Goal: Transaction & Acquisition: Purchase product/service

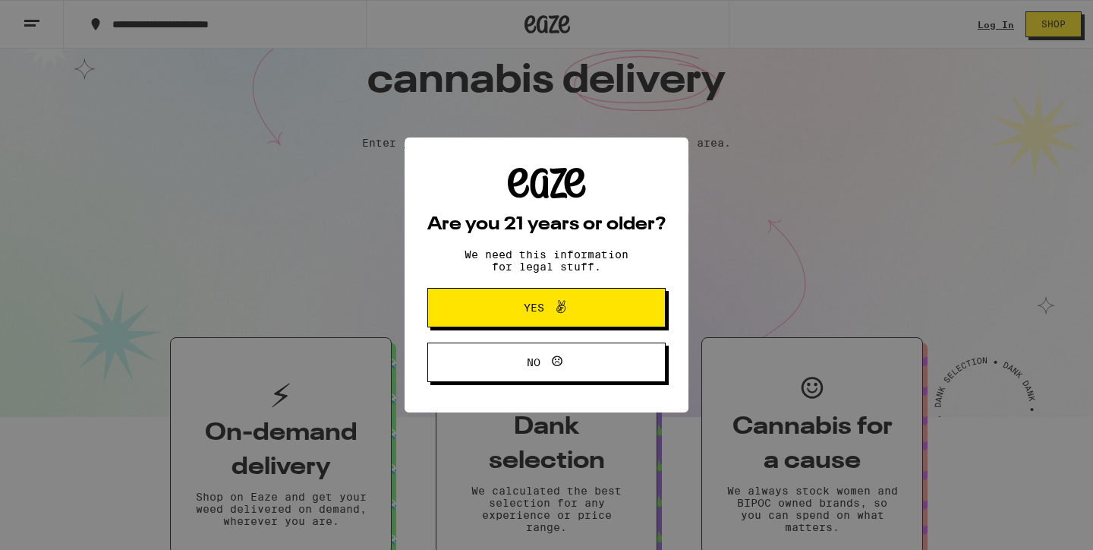
scroll to position [5, 0]
click at [566, 302] on icon at bounding box center [561, 307] width 18 height 18
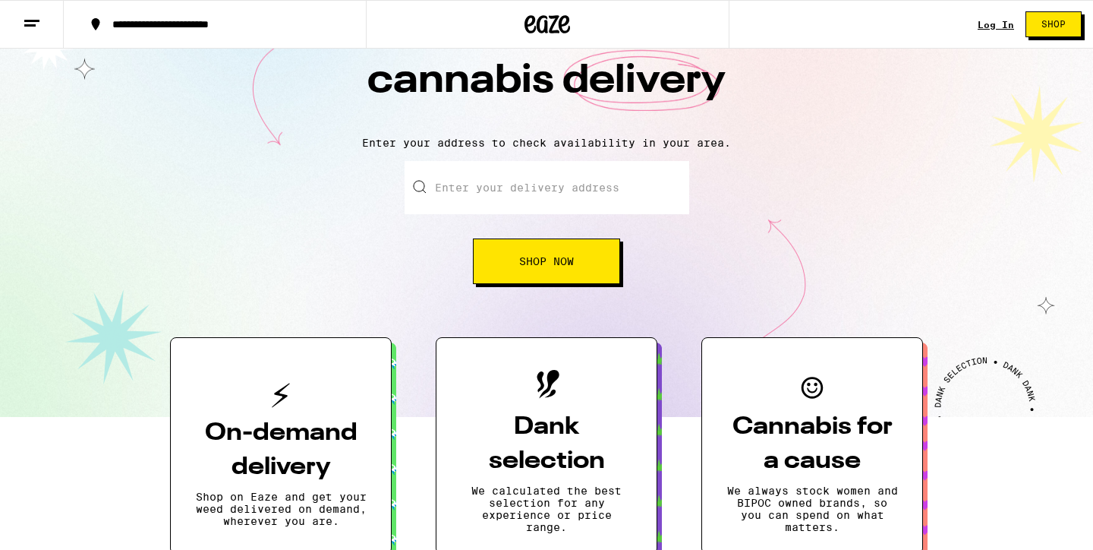
click at [566, 271] on button "Shop Now" at bounding box center [546, 261] width 147 height 46
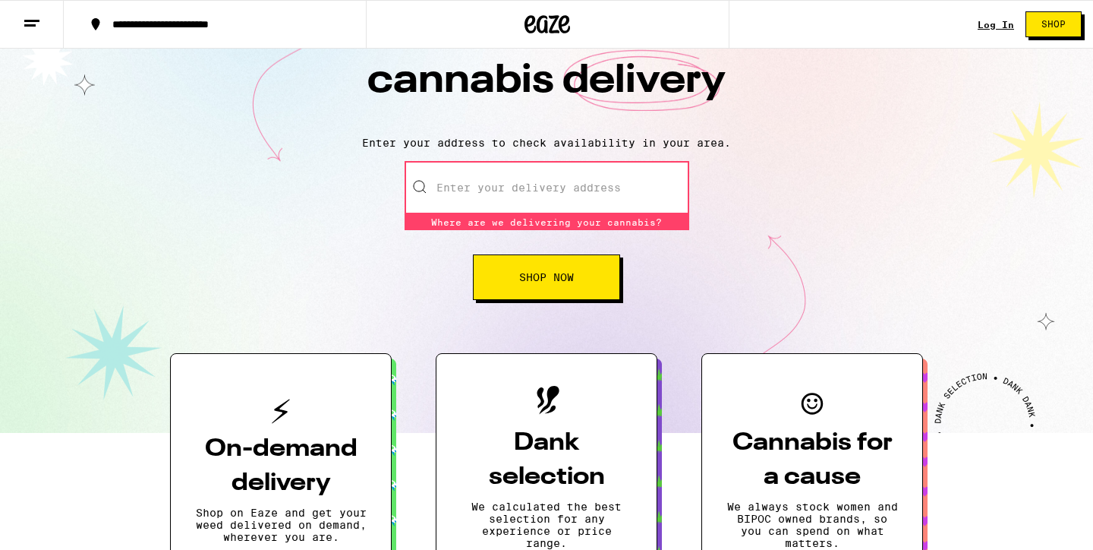
click at [511, 186] on input "Enter your delivery address" at bounding box center [547, 187] width 285 height 53
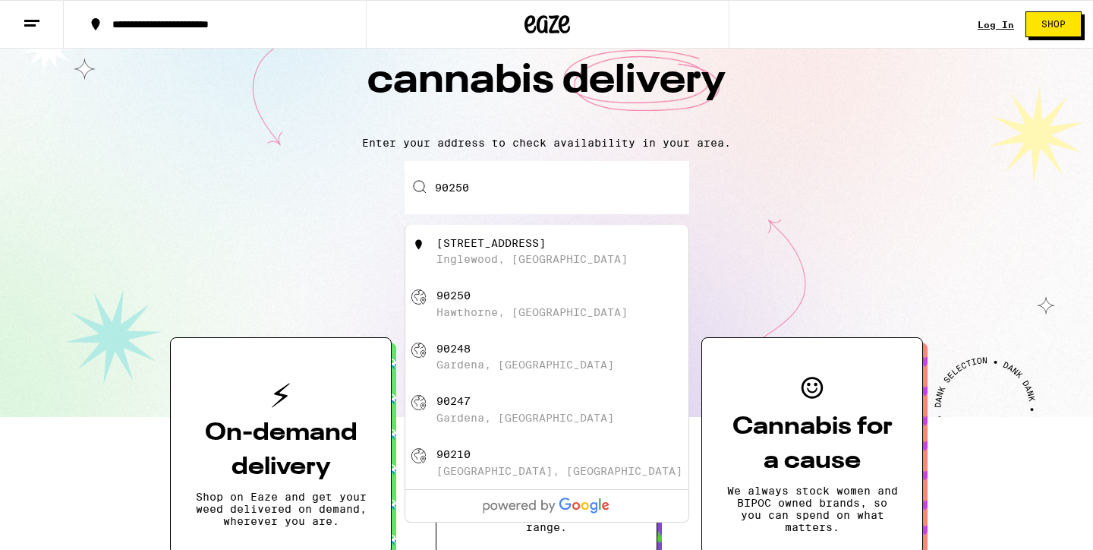
scroll to position [0, 0]
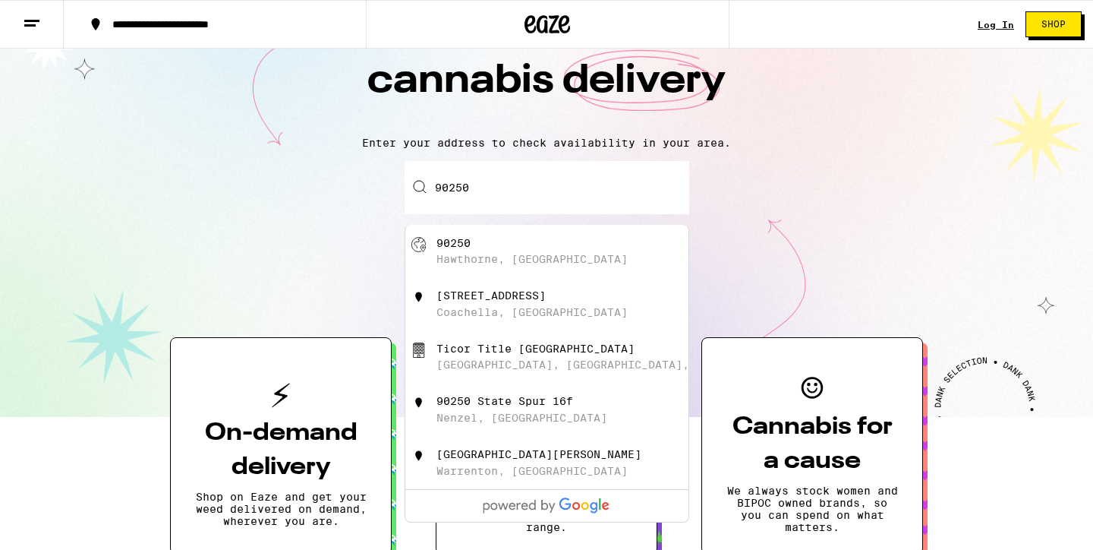
click at [486, 249] on div "[GEOGRAPHIC_DATA], [GEOGRAPHIC_DATA]" at bounding box center [572, 251] width 271 height 29
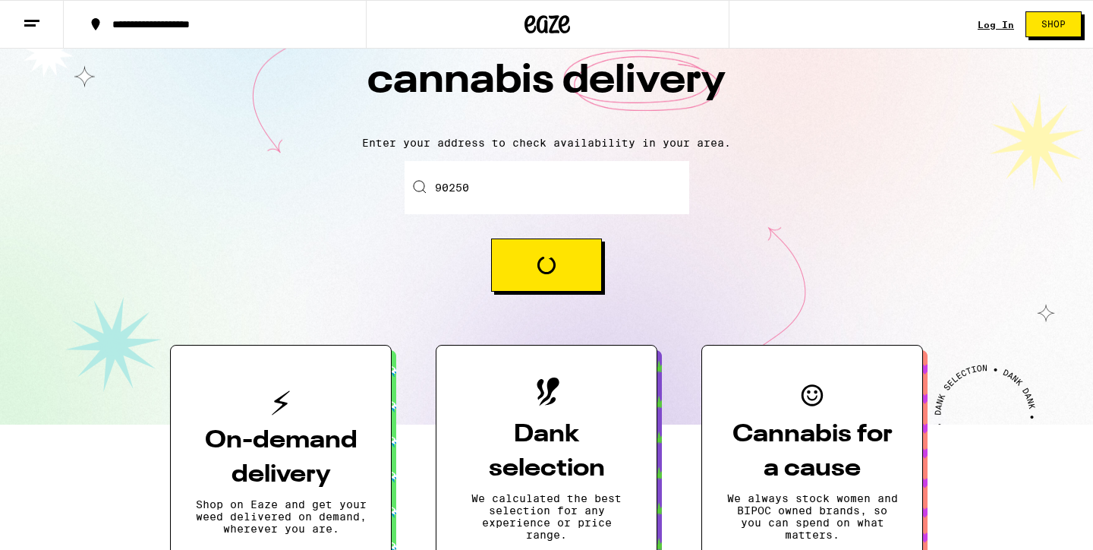
type input "[GEOGRAPHIC_DATA]"
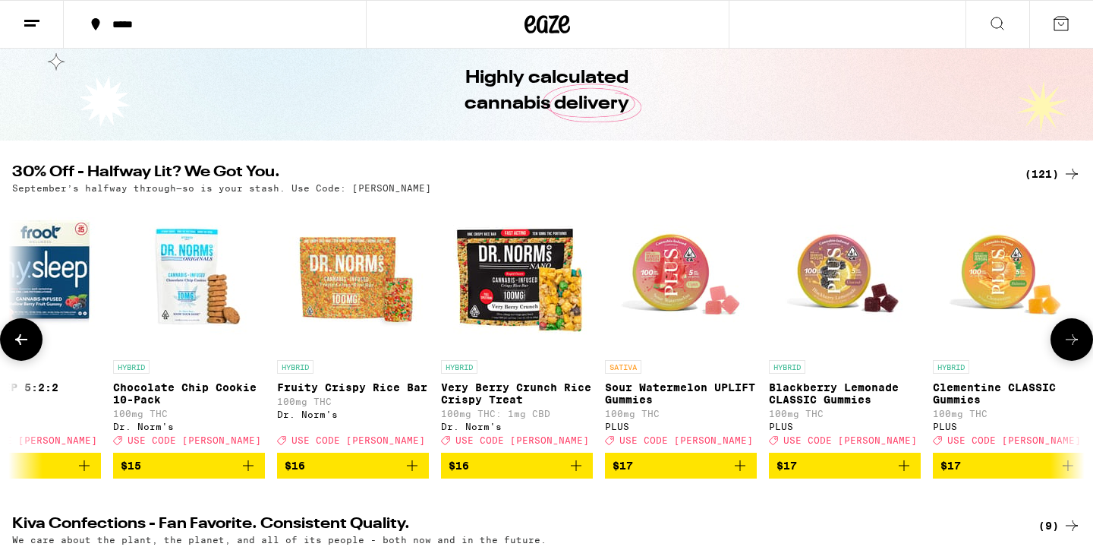
scroll to position [0, 5181]
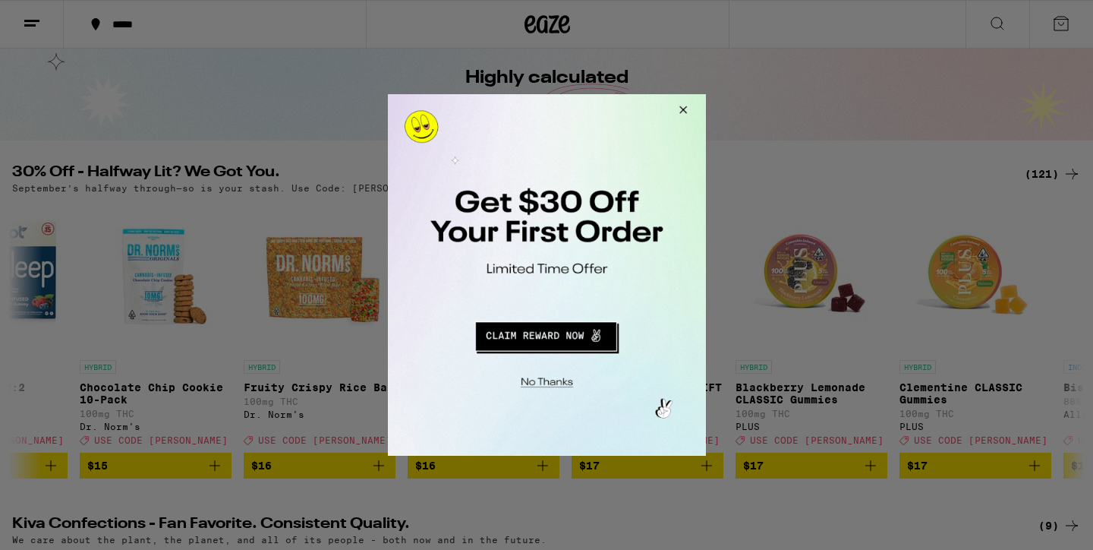
click at [683, 111] on button "Close Modal" at bounding box center [680, 112] width 41 height 36
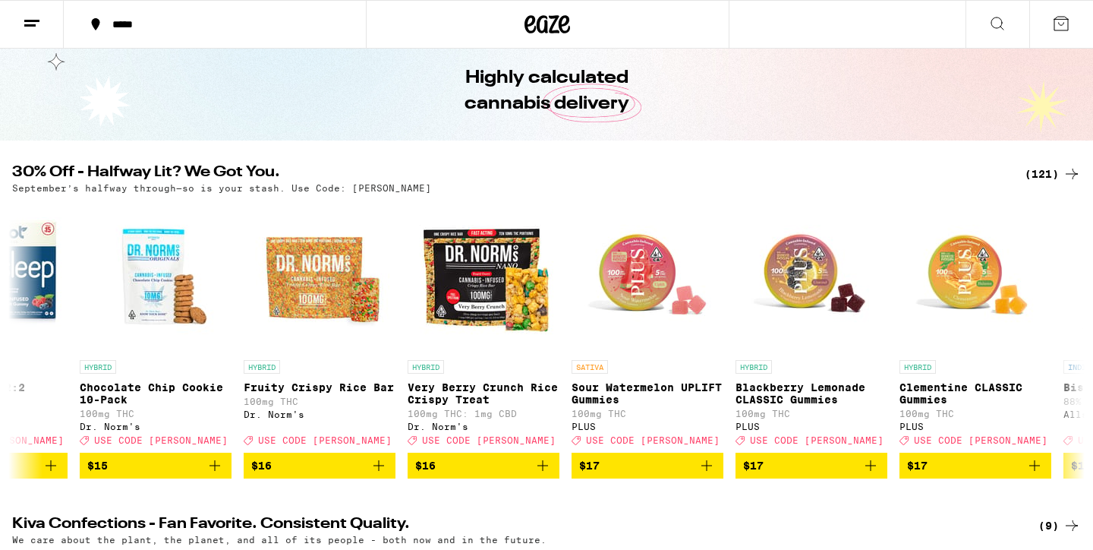
click at [1045, 170] on div "(121)" at bounding box center [1053, 174] width 56 height 18
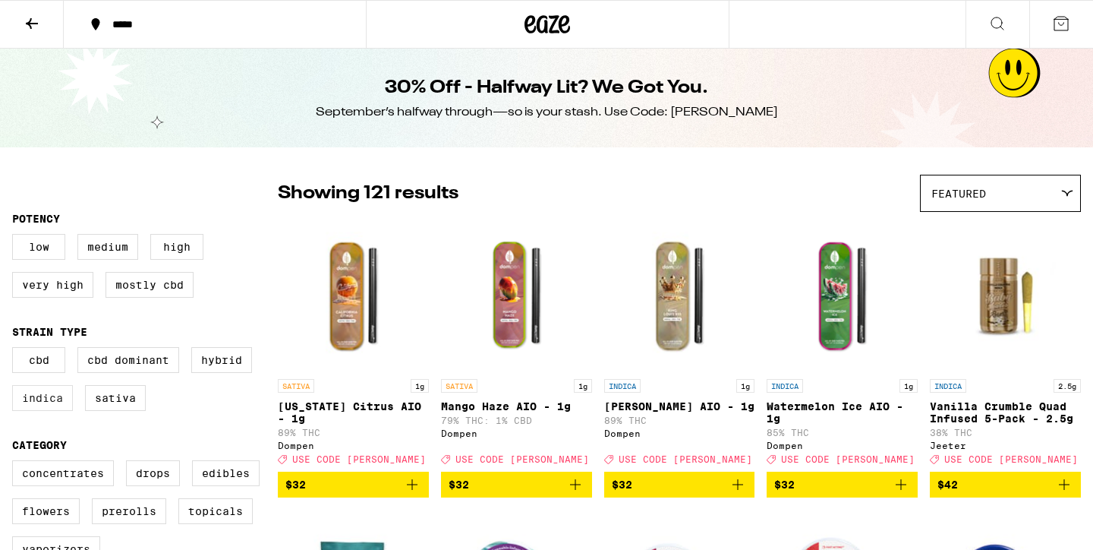
click at [44, 404] on label "Indica" at bounding box center [42, 398] width 61 height 26
click at [16, 350] on input "Indica" at bounding box center [15, 349] width 1 height 1
checkbox input "true"
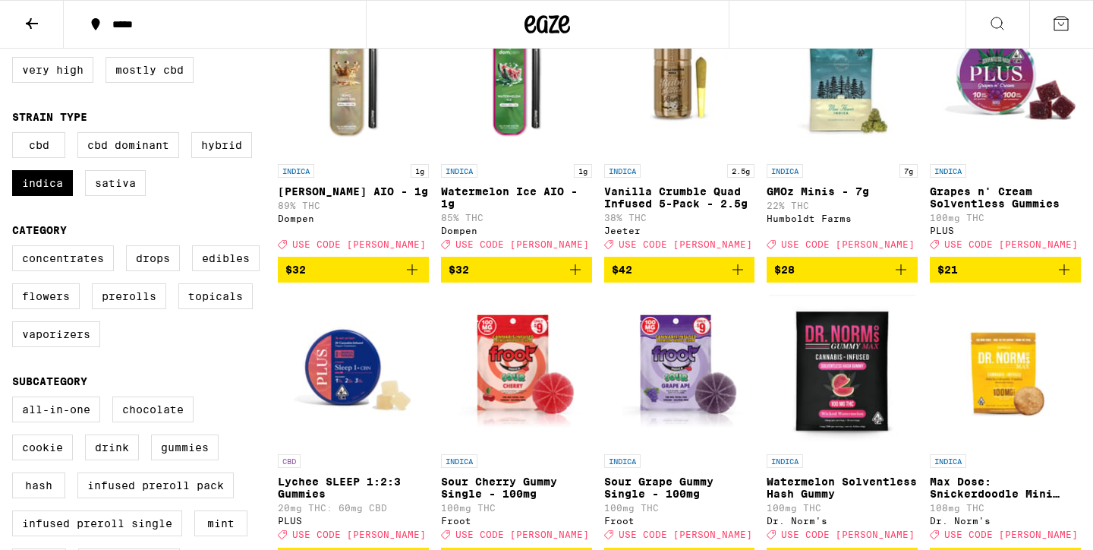
scroll to position [216, 0]
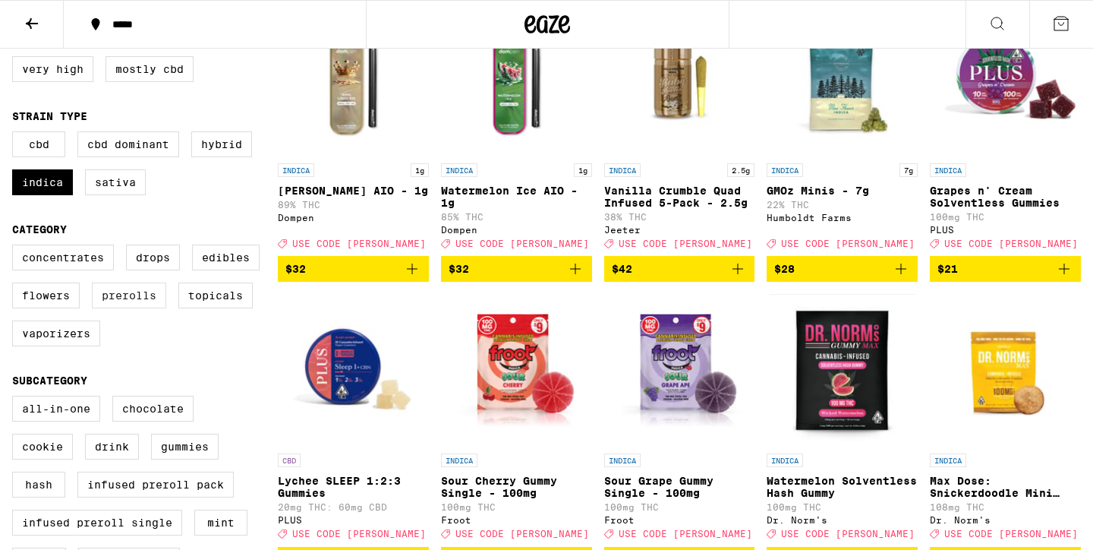
click at [144, 308] on label "Prerolls" at bounding box center [129, 295] width 74 height 26
click at [16, 248] on input "Prerolls" at bounding box center [15, 247] width 1 height 1
checkbox input "true"
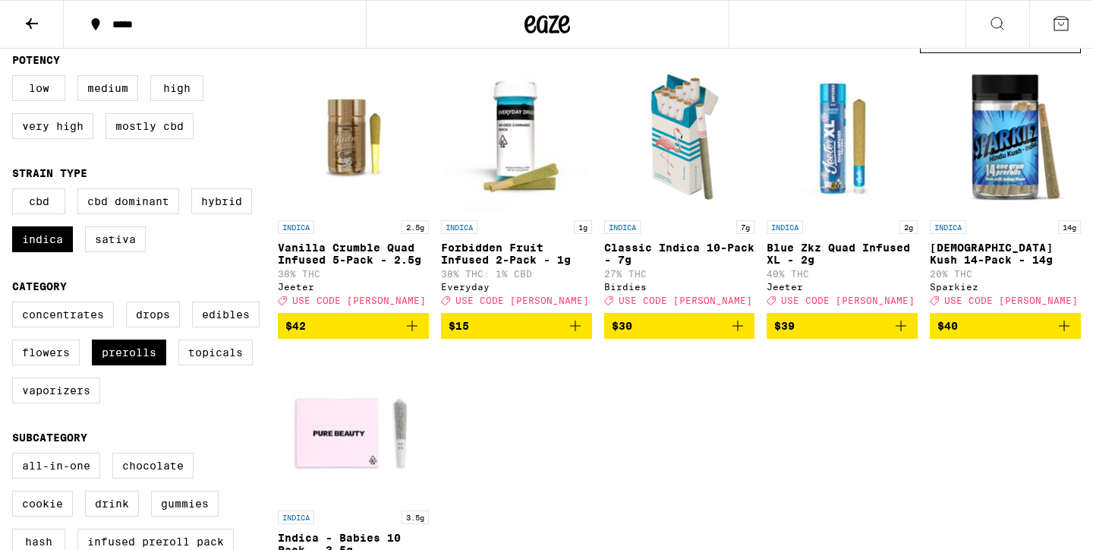
scroll to position [159, 0]
click at [329, 258] on p "Vanilla Crumble Quad Infused 5-Pack - 2.5g" at bounding box center [353, 253] width 151 height 24
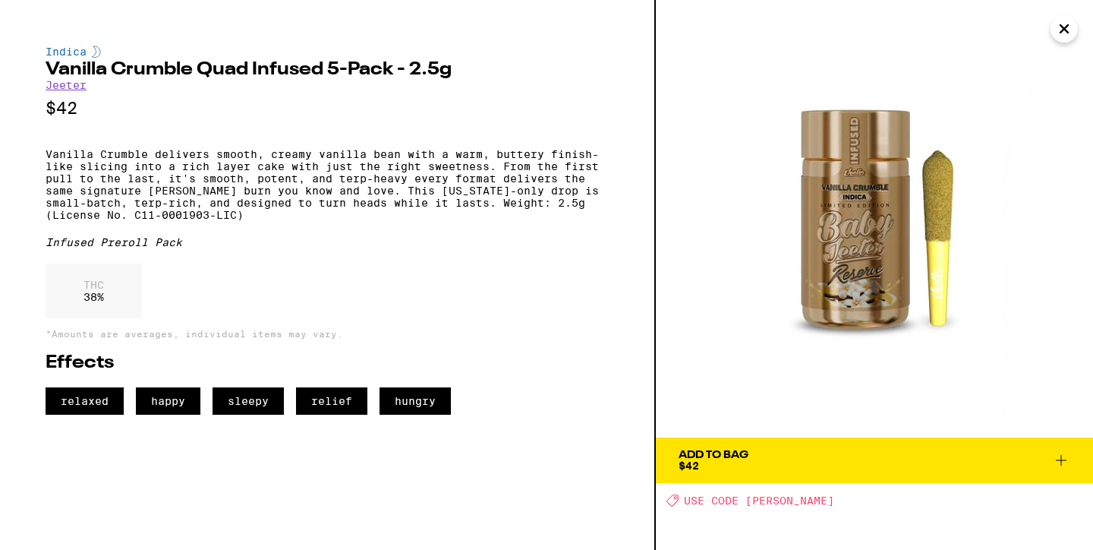
click at [1067, 33] on icon "Close" at bounding box center [1065, 28] width 18 height 23
